Goal: Task Accomplishment & Management: Complete application form

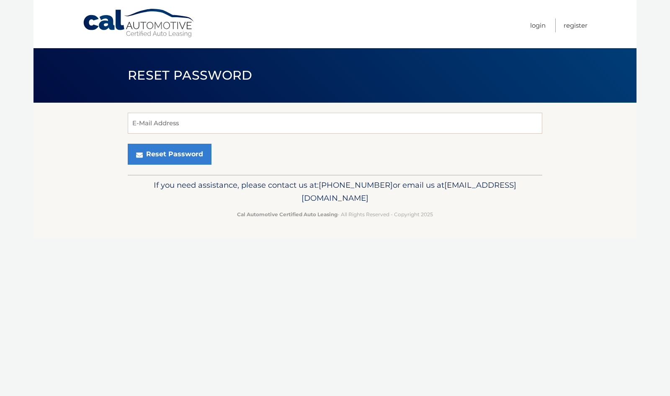
click at [219, 138] on form "E-Mail Address Reset Password" at bounding box center [335, 139] width 415 height 52
click at [222, 126] on input "E-Mail Address" at bounding box center [335, 123] width 415 height 21
type input "ajrdj15@gmail.com"
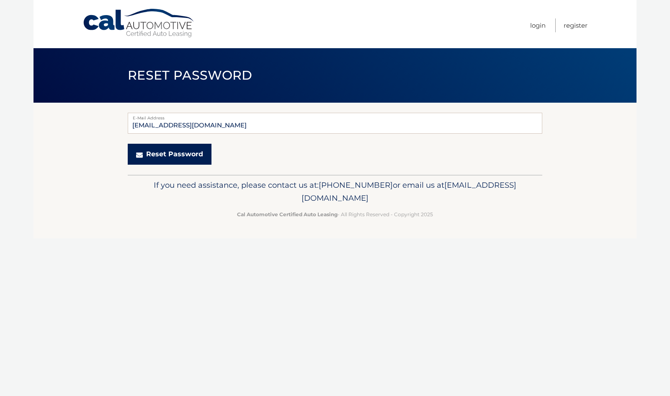
click at [178, 156] on button "Reset Password" at bounding box center [170, 154] width 84 height 21
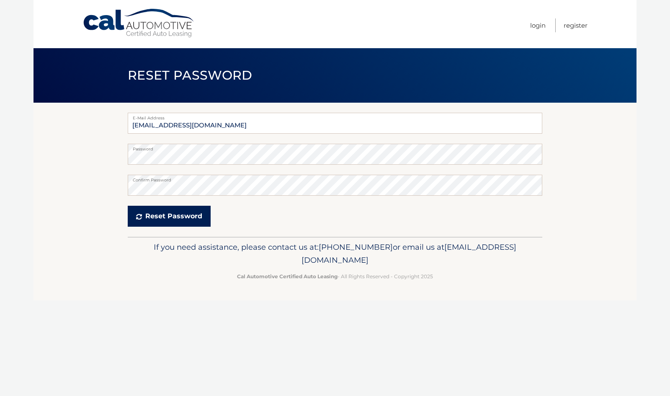
click at [160, 222] on button "Reset Password" at bounding box center [169, 216] width 83 height 21
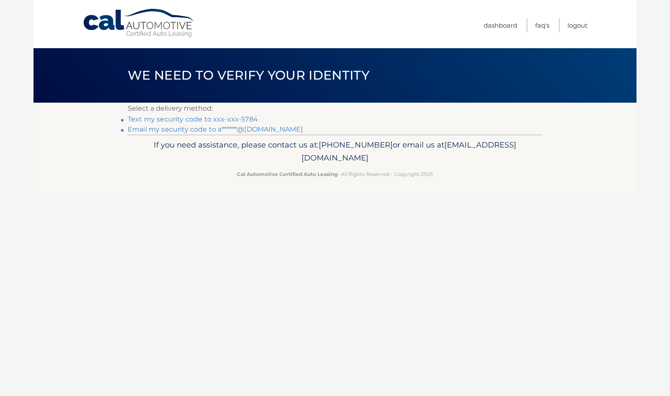
click at [242, 117] on link "Text my security code to xxx-xxx-5784" at bounding box center [193, 119] width 130 height 8
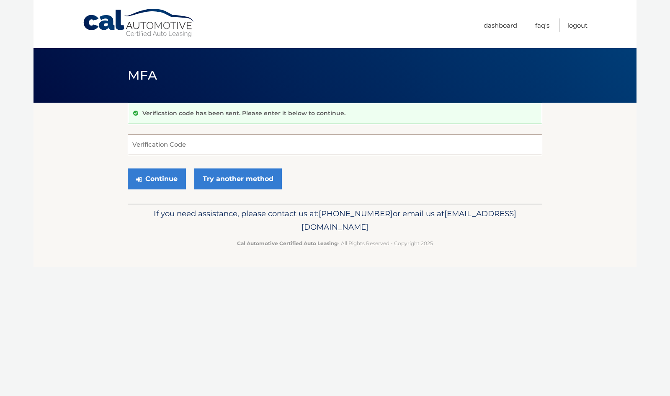
click at [208, 142] on input "Verification Code" at bounding box center [335, 144] width 415 height 21
click at [199, 145] on input "Verification Code" at bounding box center [335, 144] width 415 height 21
type input "870720"
click at [134, 178] on button "Continue" at bounding box center [157, 178] width 58 height 21
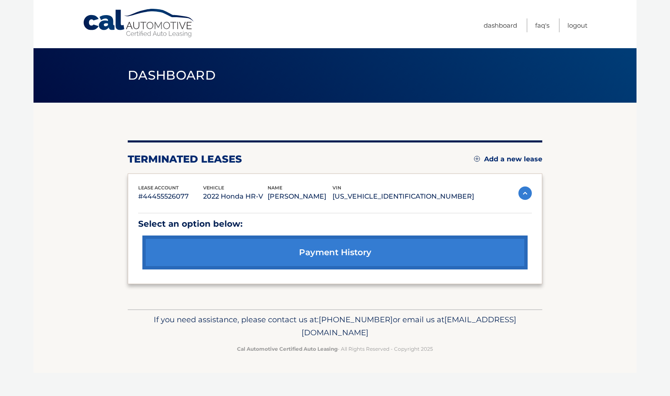
click at [169, 256] on link "payment history" at bounding box center [334, 252] width 385 height 34
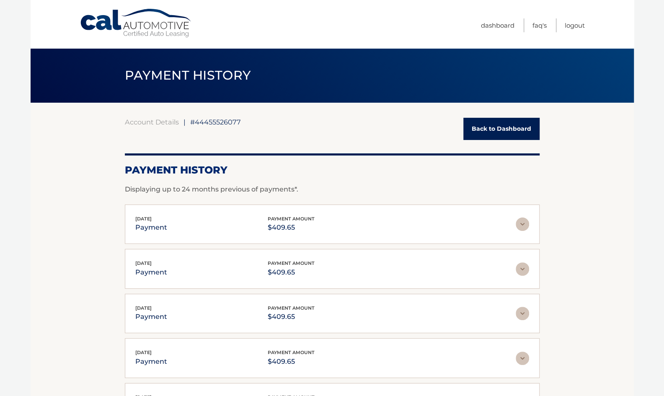
scroll to position [152, 0]
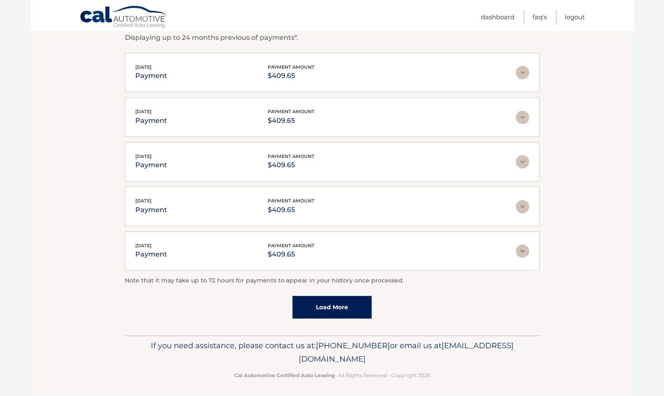
click at [340, 308] on link "Load More" at bounding box center [331, 307] width 79 height 23
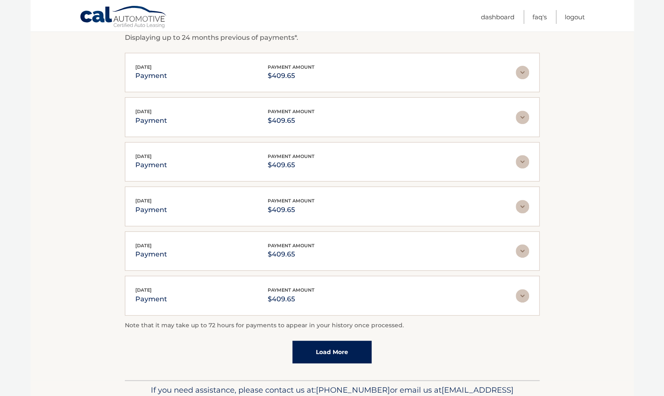
scroll to position [196, 0]
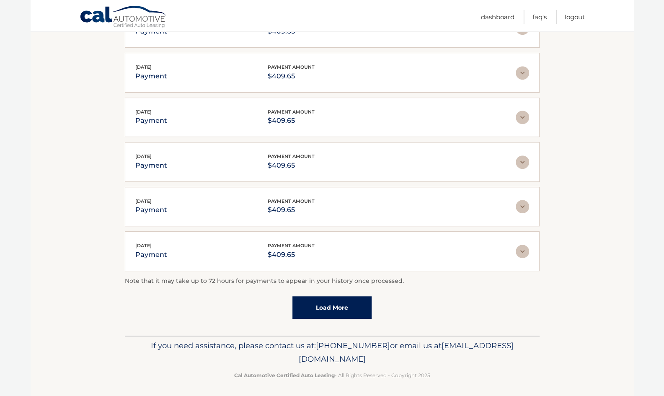
click at [313, 300] on link "Load More" at bounding box center [331, 307] width 79 height 23
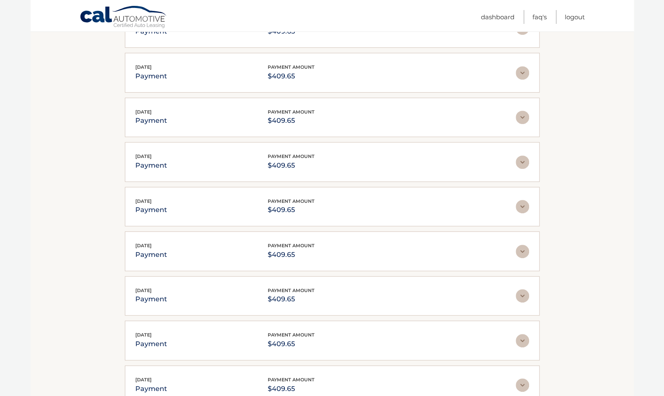
scroll to position [416, 0]
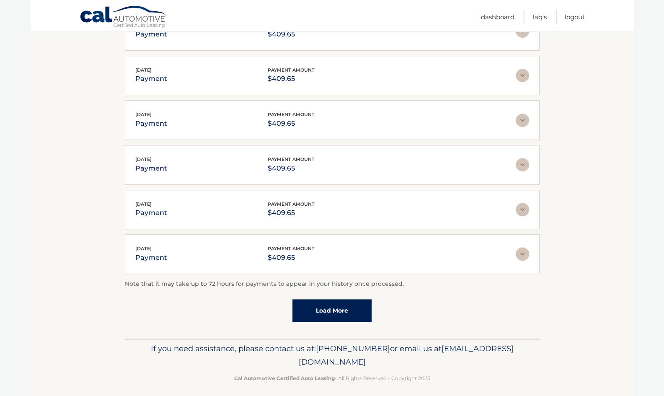
click at [311, 312] on link "Load More" at bounding box center [331, 310] width 79 height 23
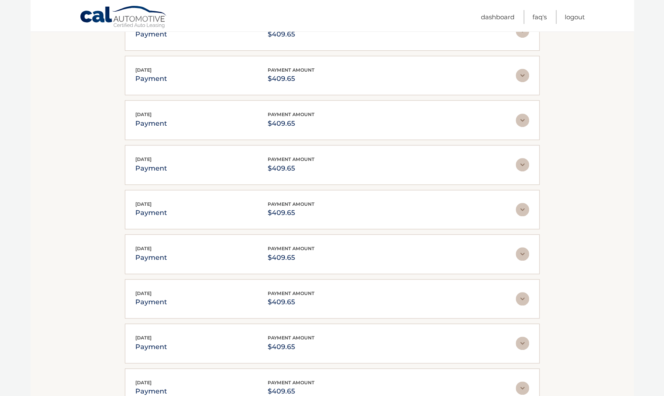
scroll to position [637, 0]
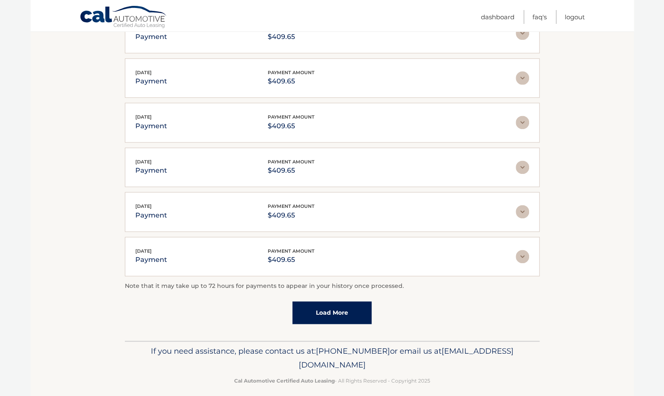
click at [316, 307] on link "Load More" at bounding box center [331, 312] width 79 height 23
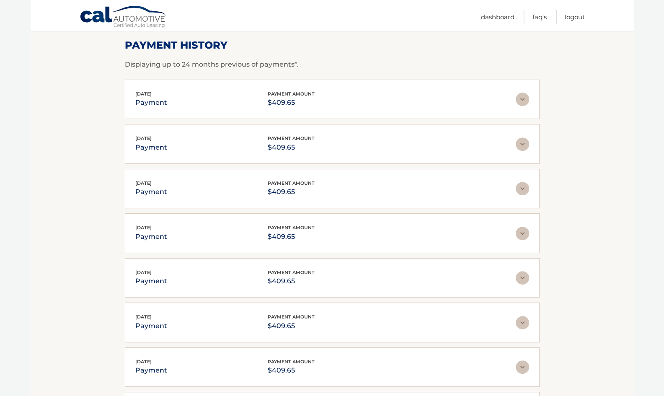
scroll to position [0, 0]
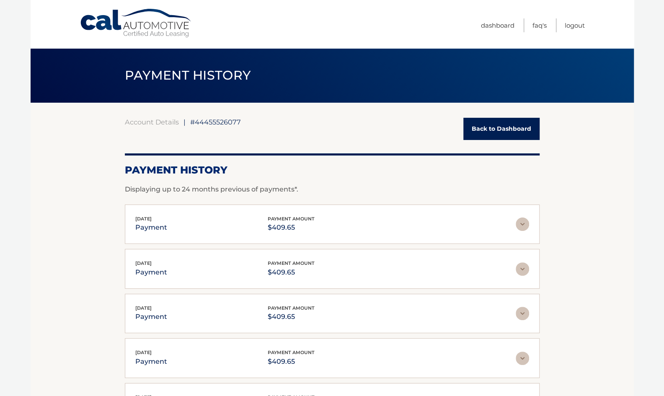
click at [478, 129] on link "Back to Dashboard" at bounding box center [501, 129] width 76 height 22
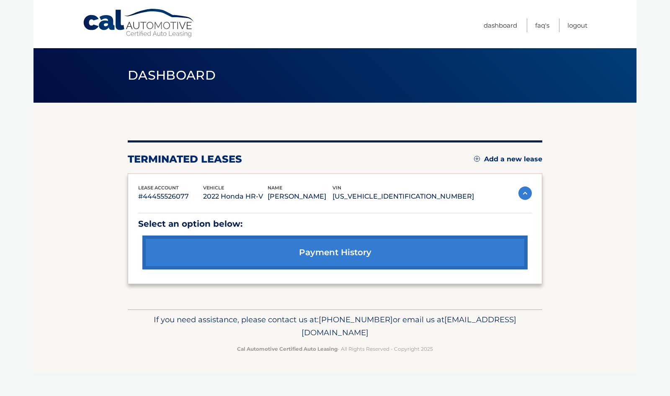
click at [486, 155] on link "Add a new lease" at bounding box center [508, 159] width 68 height 8
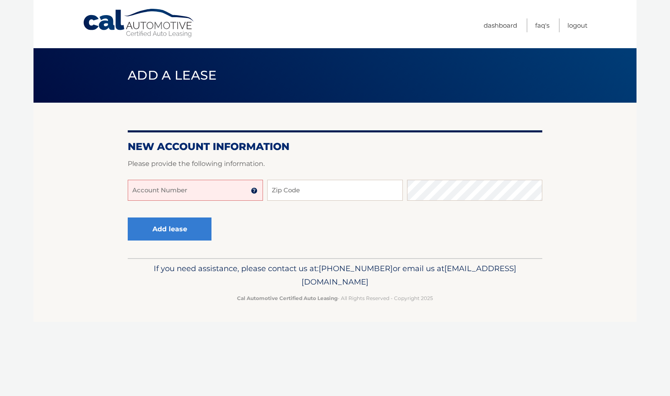
click at [237, 187] on input "Account Number" at bounding box center [195, 190] width 135 height 21
click at [292, 197] on input "Zip Code" at bounding box center [334, 190] width 135 height 21
click at [195, 196] on input "Account Number" at bounding box center [195, 190] width 135 height 21
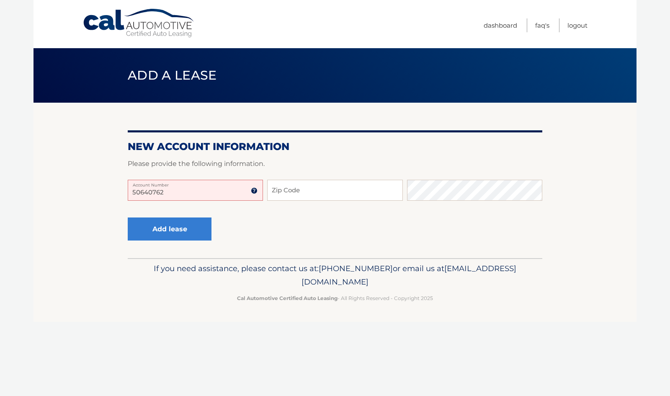
type input "506407625"
drag, startPoint x: 219, startPoint y: 197, endPoint x: 170, endPoint y: 200, distance: 49.5
click at [111, 196] on section "New Account Information Please provide the following information. 506407625 Acc…" at bounding box center [335, 180] width 603 height 155
click at [170, 200] on input "Account Number" at bounding box center [195, 190] width 135 height 21
click at [159, 191] on input "Account Number" at bounding box center [195, 190] width 135 height 21
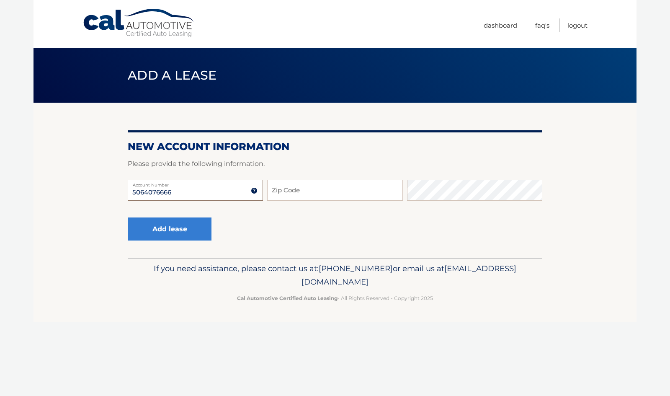
click at [258, 191] on input "5064076666" at bounding box center [195, 190] width 135 height 21
type input "5064076666"
click at [255, 190] on img at bounding box center [254, 190] width 7 height 7
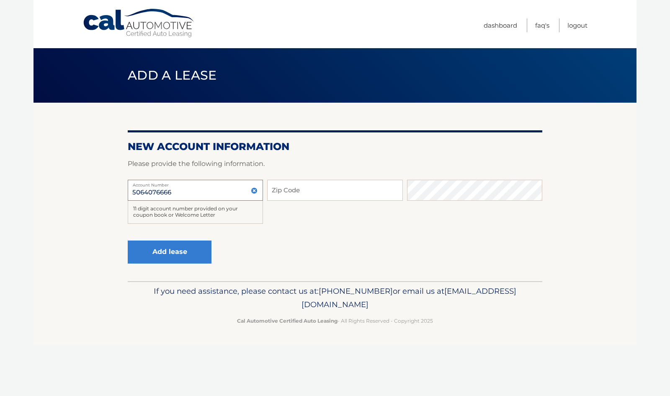
drag, startPoint x: 234, startPoint y: 191, endPoint x: 125, endPoint y: 191, distance: 108.9
click at [125, 191] on section "New Account Information Please provide the following information. 5064076666 Ac…" at bounding box center [335, 192] width 603 height 178
